Goal: Task Accomplishment & Management: Complete application form

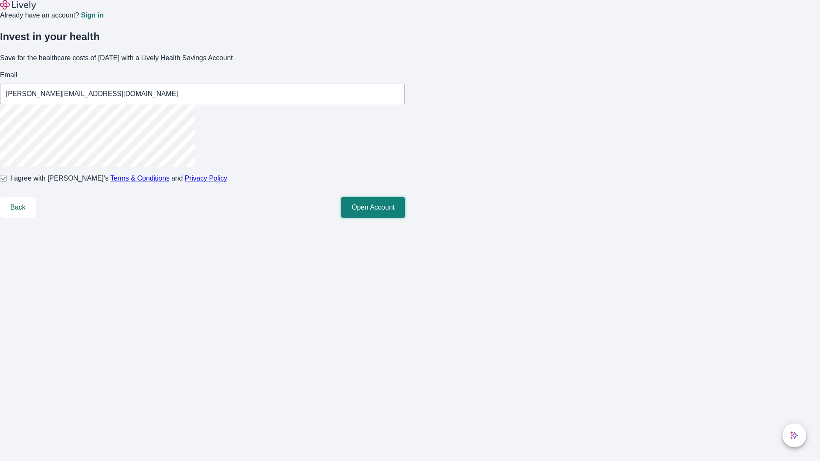
click at [405, 218] on button "Open Account" at bounding box center [373, 207] width 64 height 20
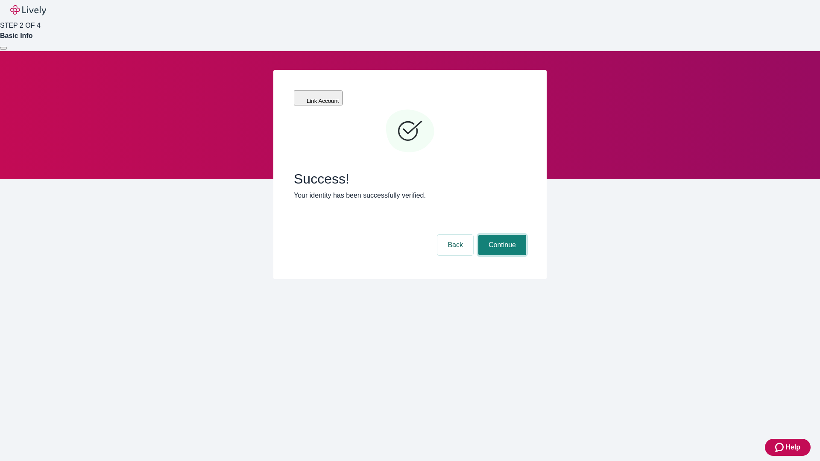
click at [501, 235] on button "Continue" at bounding box center [502, 245] width 48 height 20
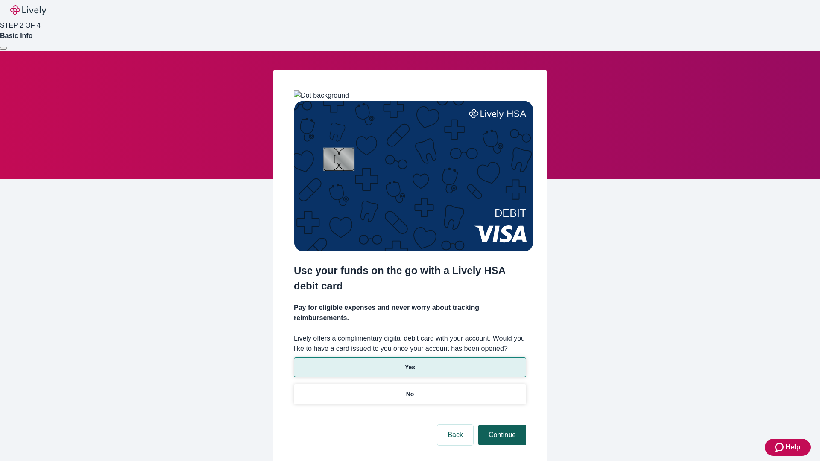
click at [409, 363] on p "Yes" at bounding box center [410, 367] width 10 height 9
click at [501, 425] on button "Continue" at bounding box center [502, 435] width 48 height 20
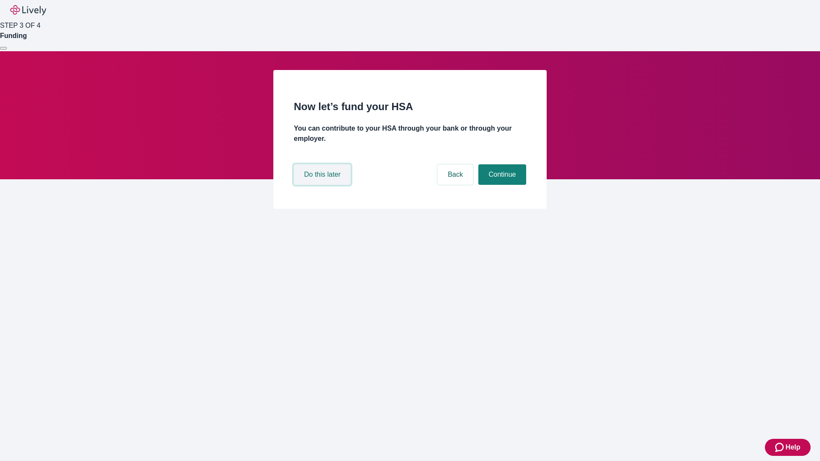
click at [323, 185] on button "Do this later" at bounding box center [322, 174] width 57 height 20
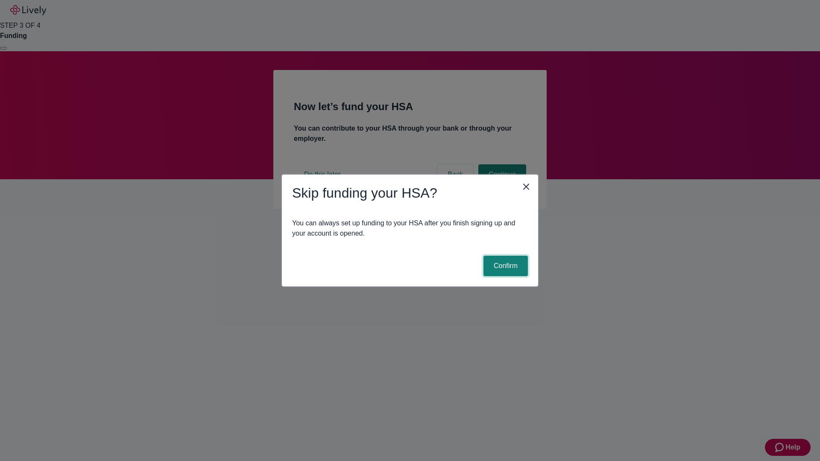
click at [504, 266] on button "Confirm" at bounding box center [505, 266] width 44 height 20
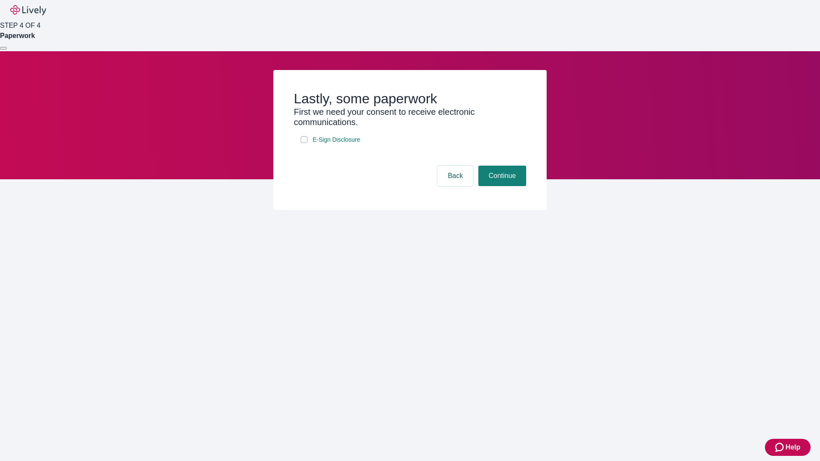
click at [304, 143] on input "E-Sign Disclosure" at bounding box center [304, 139] width 7 height 7
checkbox input "true"
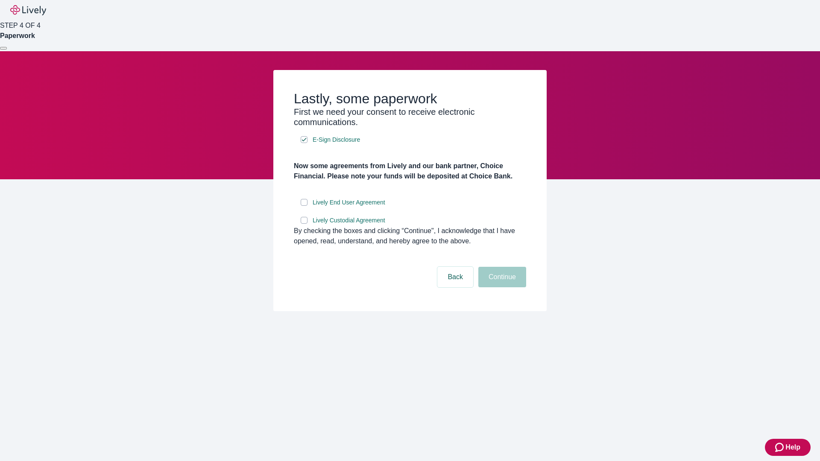
click at [304, 206] on input "Lively End User Agreement" at bounding box center [304, 202] width 7 height 7
checkbox input "true"
click at [304, 224] on input "Lively Custodial Agreement" at bounding box center [304, 220] width 7 height 7
checkbox input "true"
click at [501, 287] on button "Continue" at bounding box center [502, 277] width 48 height 20
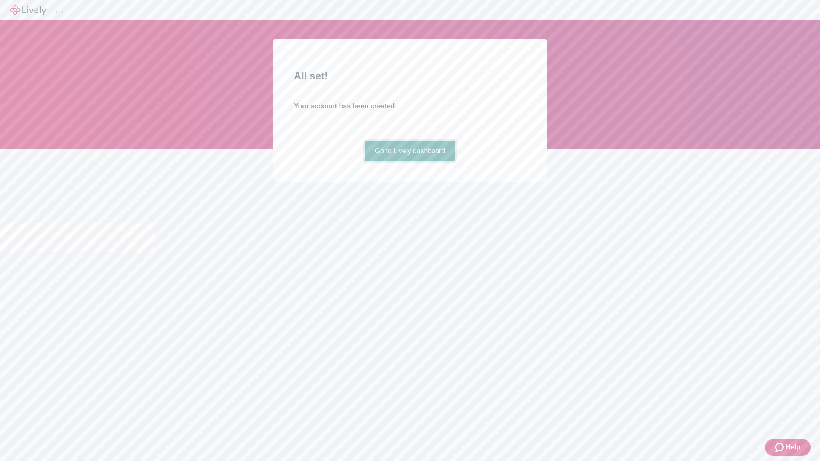
click at [409, 161] on link "Go to Lively dashboard" at bounding box center [410, 151] width 91 height 20
